Goal: Task Accomplishment & Management: Manage account settings

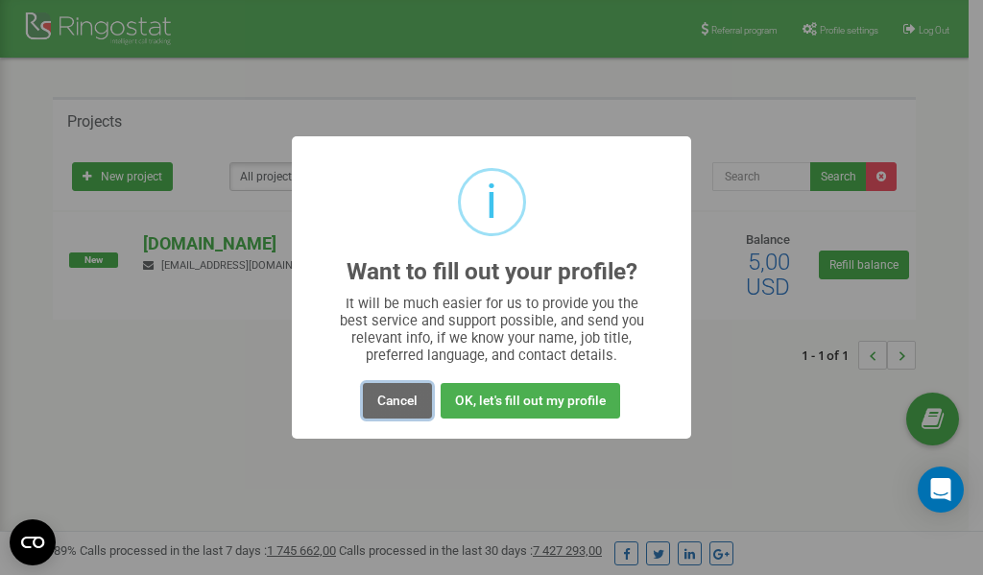
click at [402, 402] on button "Cancel" at bounding box center [397, 401] width 69 height 36
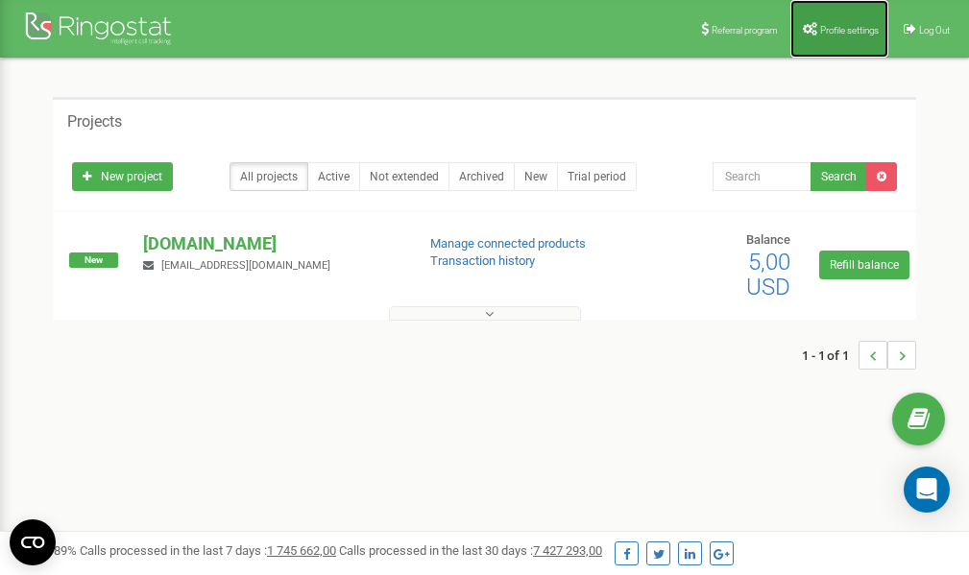
click at [839, 26] on span "Profile settings" at bounding box center [849, 30] width 59 height 11
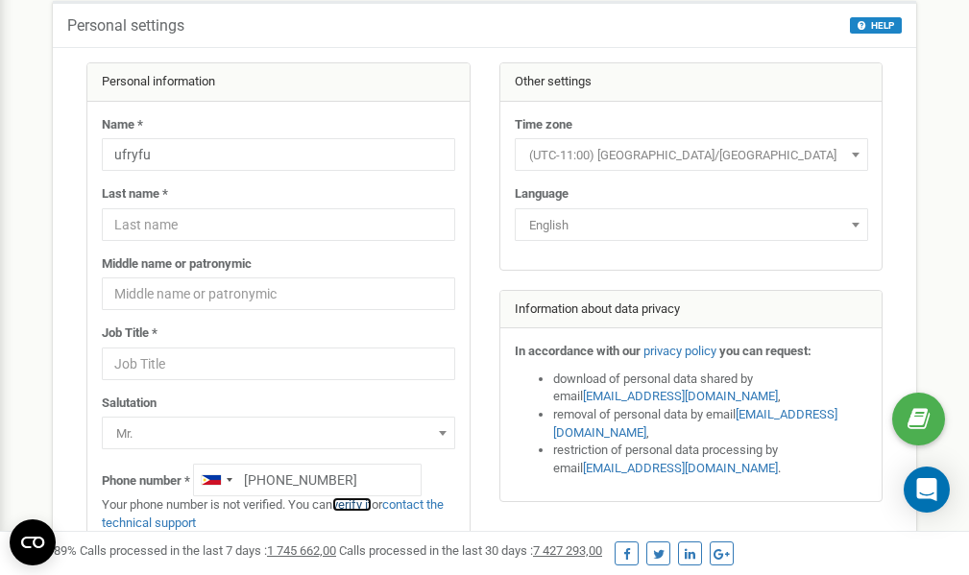
click at [364, 504] on link "verify it" at bounding box center [351, 504] width 39 height 14
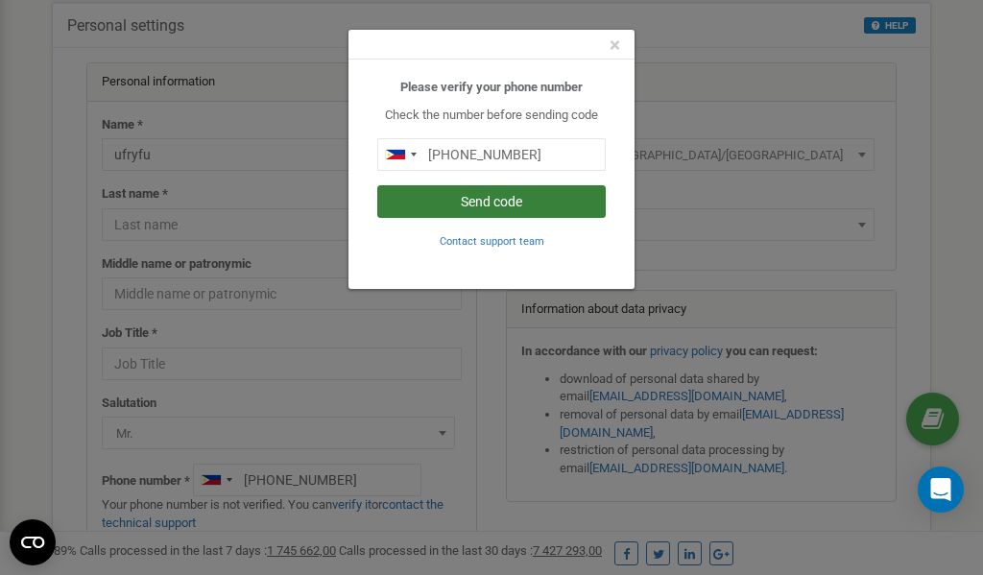
click at [458, 204] on button "Send code" at bounding box center [491, 201] width 229 height 33
